Goal: Transaction & Acquisition: Book appointment/travel/reservation

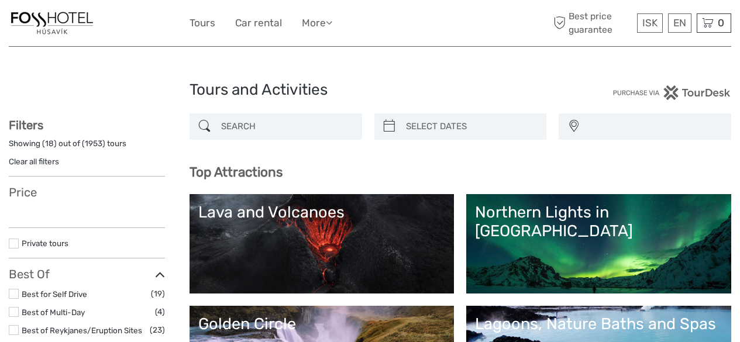
select select
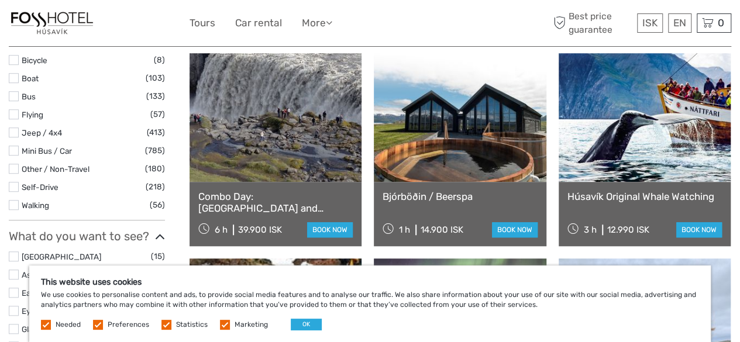
scroll to position [369, 0]
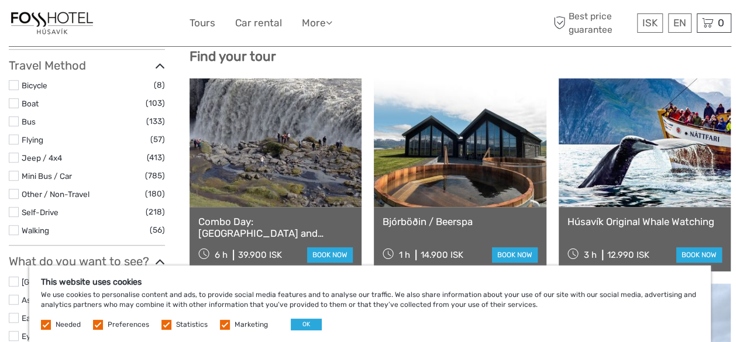
click at [13, 141] on label at bounding box center [14, 140] width 10 height 10
click at [0, 0] on input "checkbox" at bounding box center [0, 0] width 0 height 0
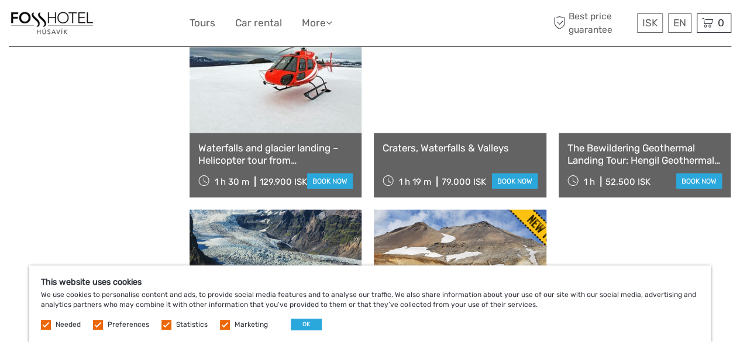
scroll to position [1236, 0]
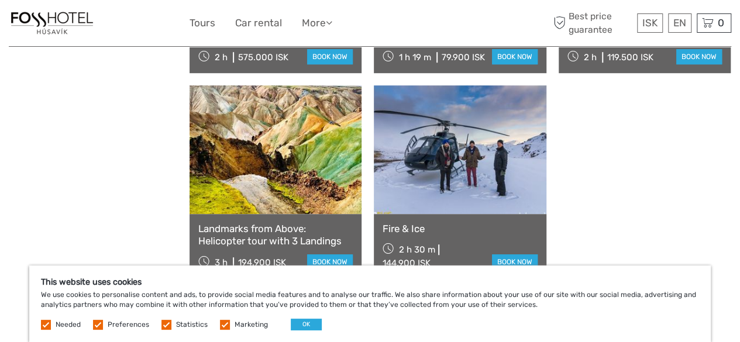
scroll to position [2582, 0]
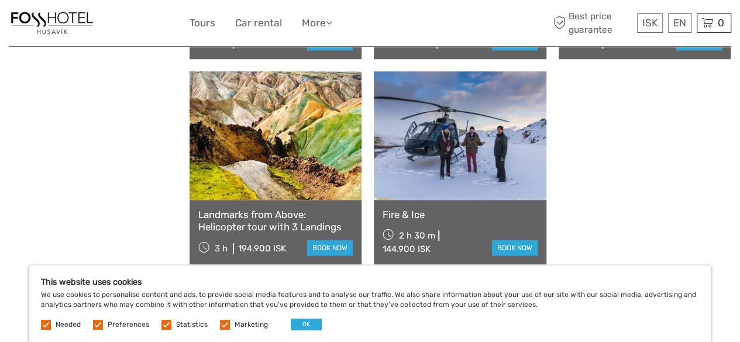
click at [469, 282] on link "See more" at bounding box center [460, 294] width 75 height 24
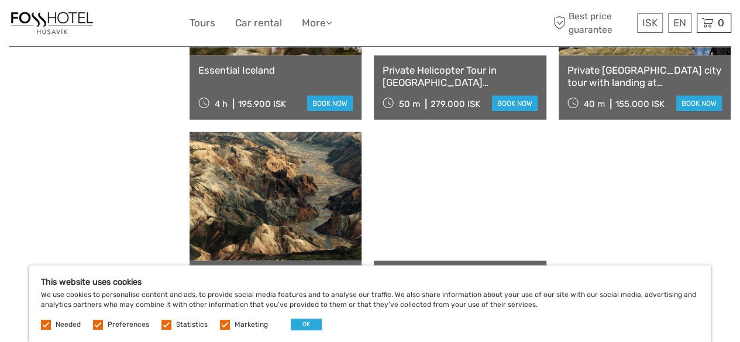
scroll to position [3752, 0]
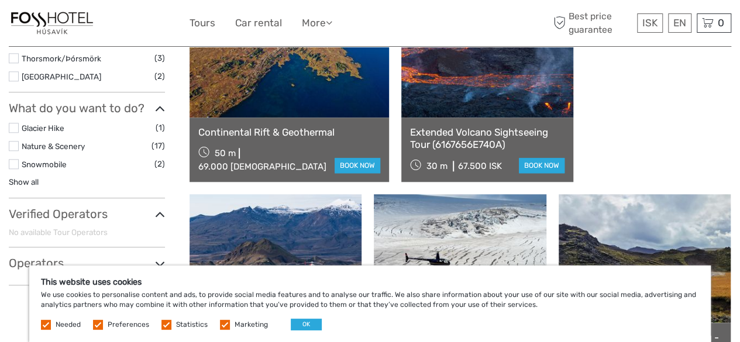
scroll to position [638, 0]
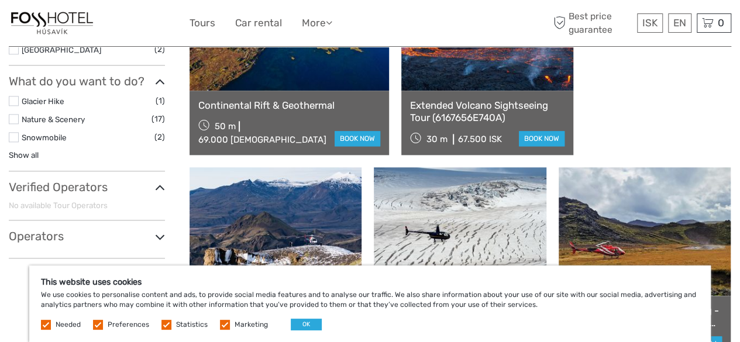
click at [33, 156] on link "Show all" at bounding box center [24, 154] width 30 height 9
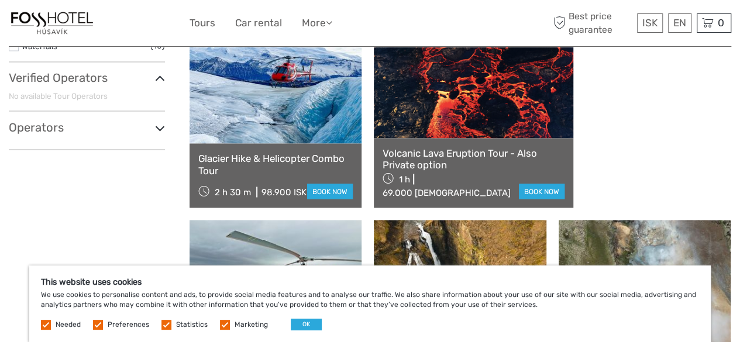
scroll to position [930, 0]
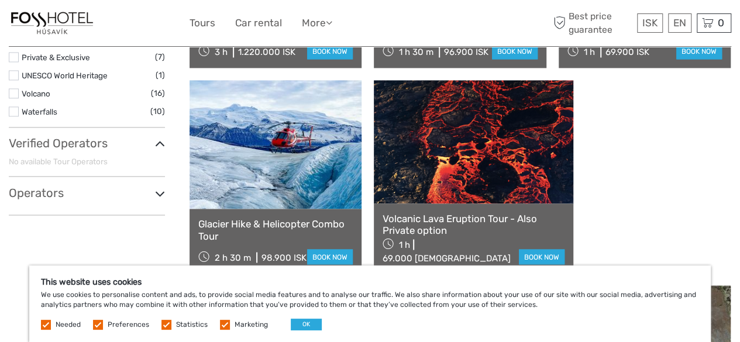
click at [139, 189] on h3 "Operators" at bounding box center [87, 192] width 156 height 14
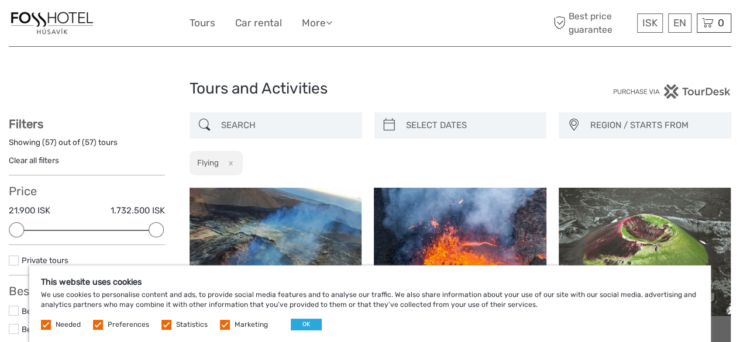
scroll to position [0, 0]
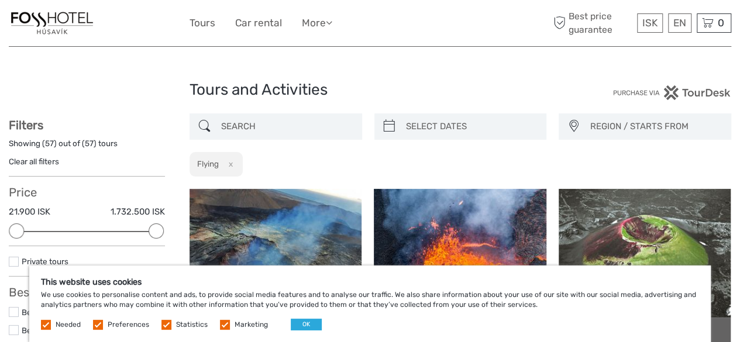
click at [613, 122] on span "REGION / STARTS FROM" at bounding box center [655, 126] width 141 height 19
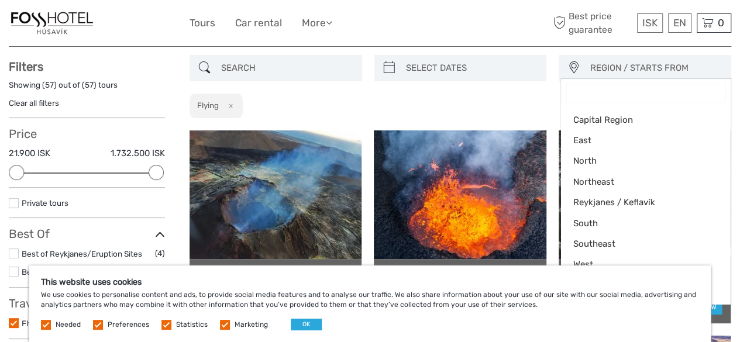
scroll to position [117, 0]
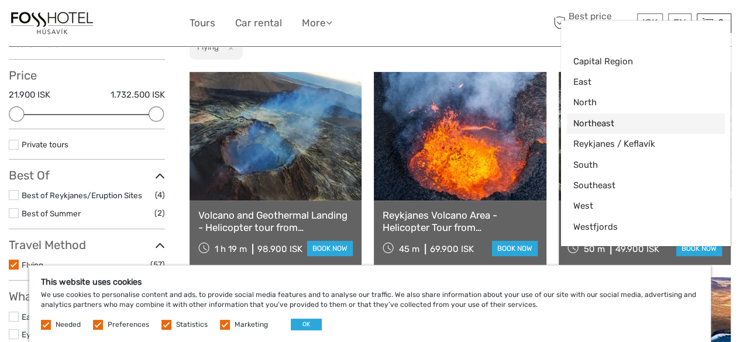
click at [611, 123] on span "Northeast" at bounding box center [636, 124] width 126 height 12
select select "Northeast"
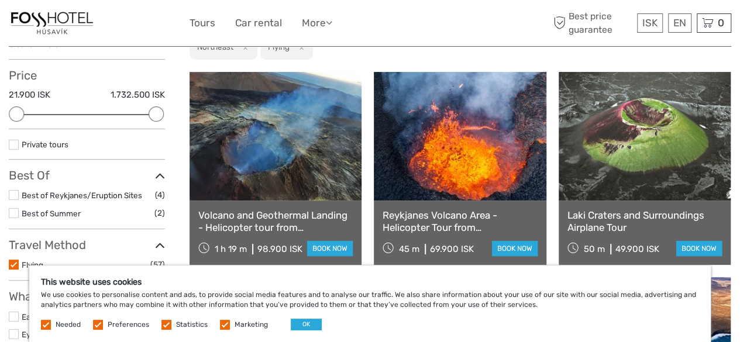
scroll to position [95, 0]
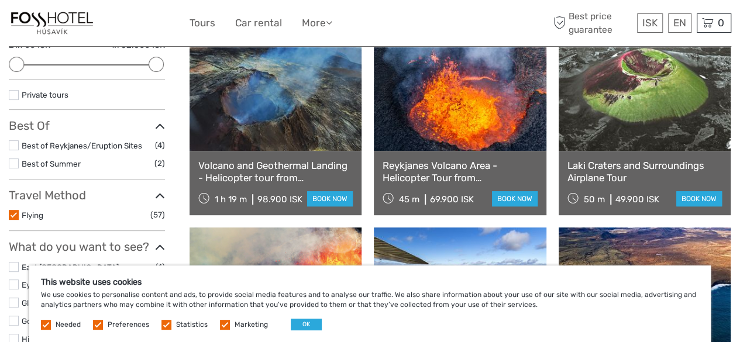
scroll to position [125, 0]
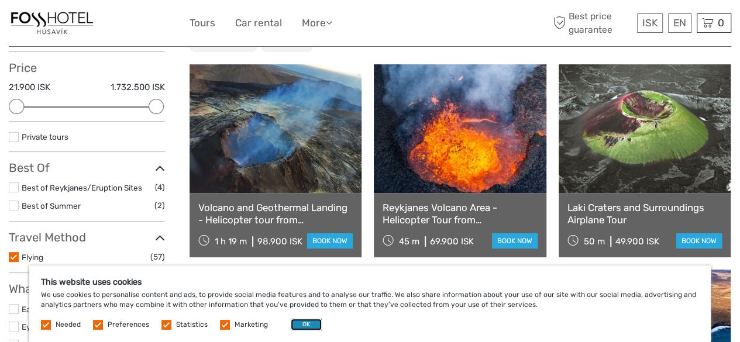
click at [295, 324] on button "OK" at bounding box center [306, 325] width 31 height 12
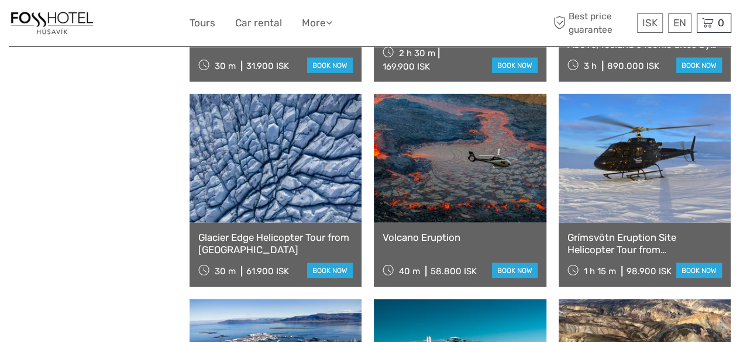
scroll to position [1404, 0]
